Goal: Find specific page/section: Find specific page/section

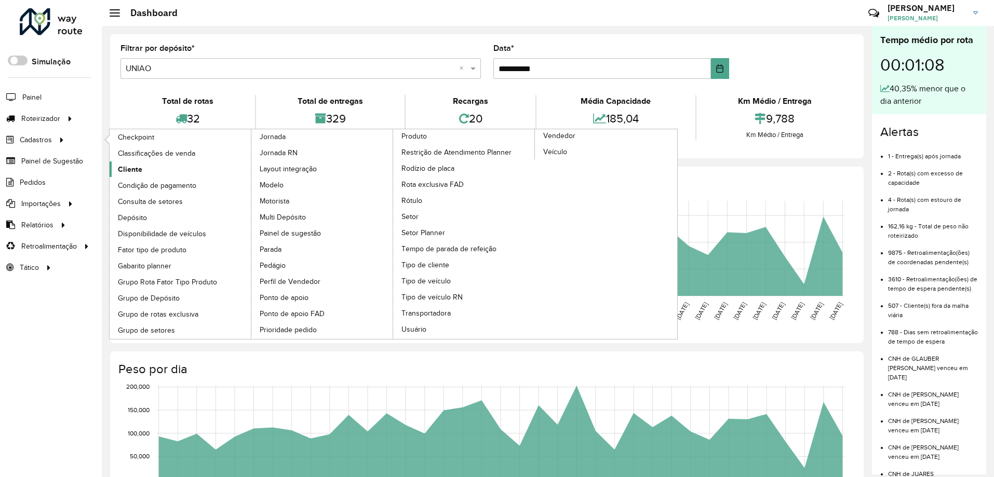
click at [127, 167] on span "Cliente" at bounding box center [130, 169] width 24 height 11
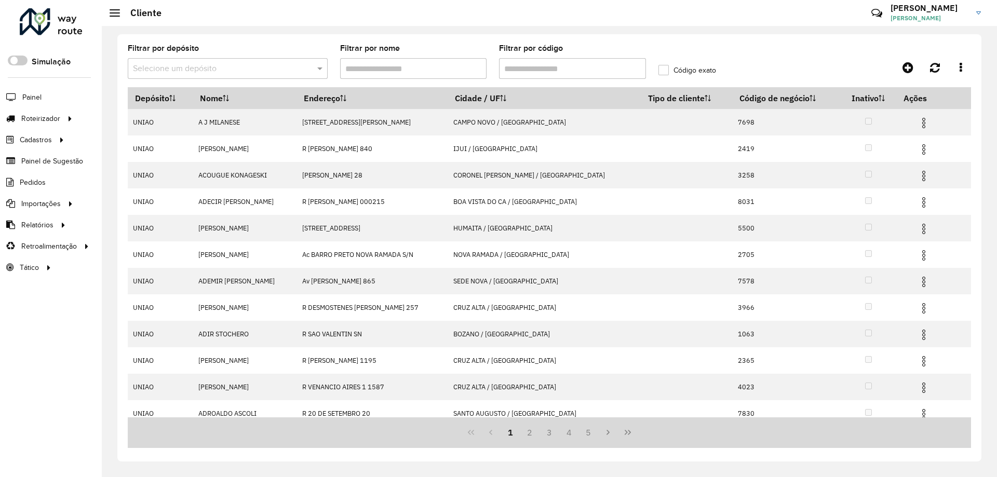
click at [565, 64] on input "Filtrar por código" at bounding box center [572, 68] width 147 height 21
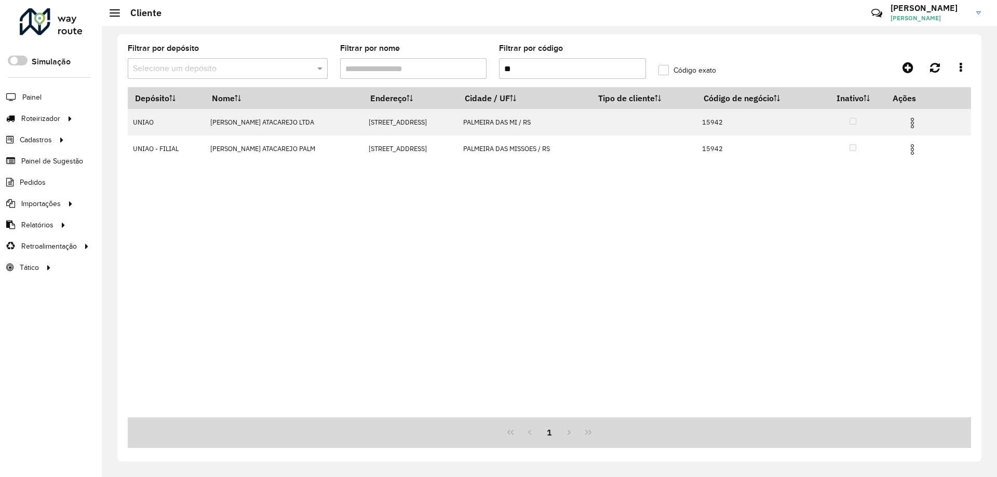
type input "*"
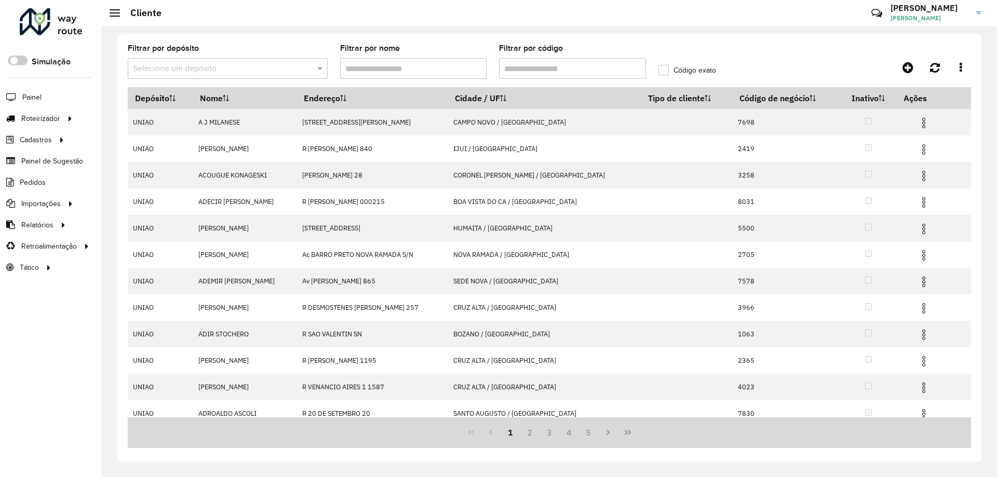
click at [545, 73] on input "Filtrar por código" at bounding box center [572, 68] width 147 height 21
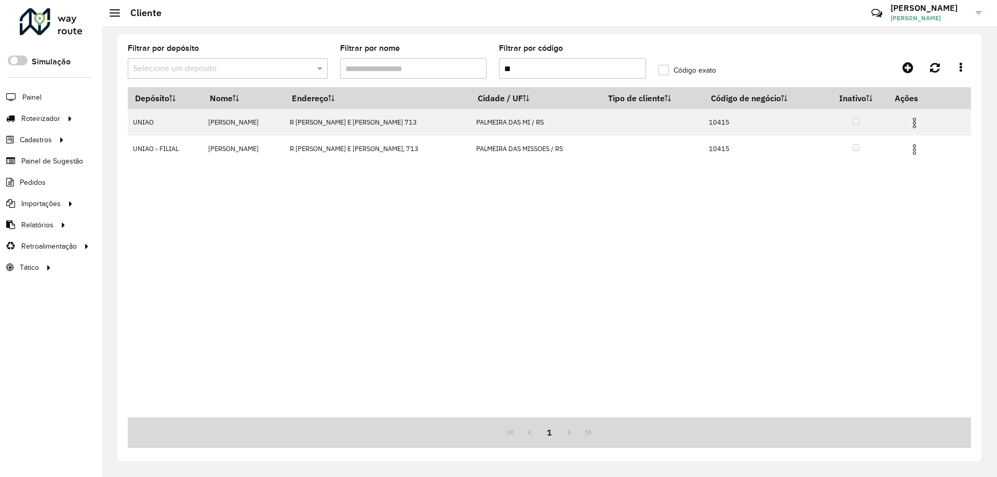
type input "*"
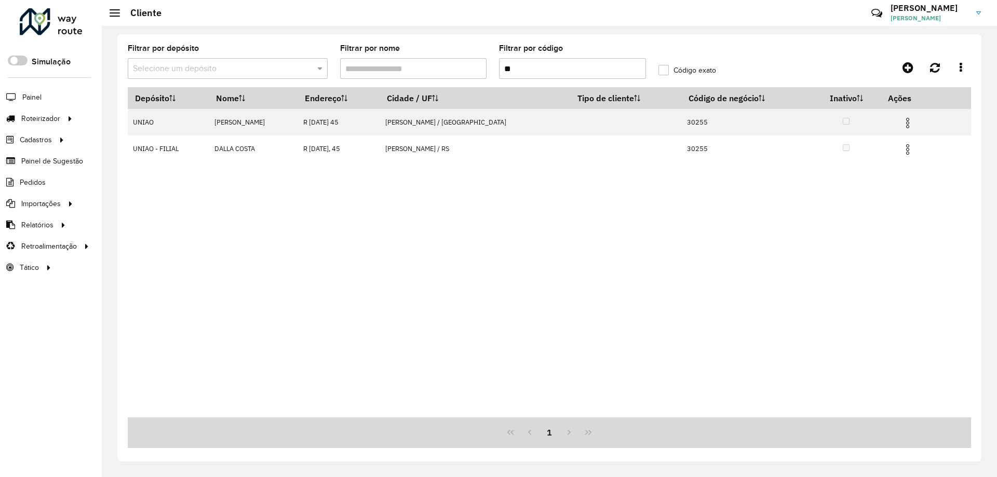
type input "*"
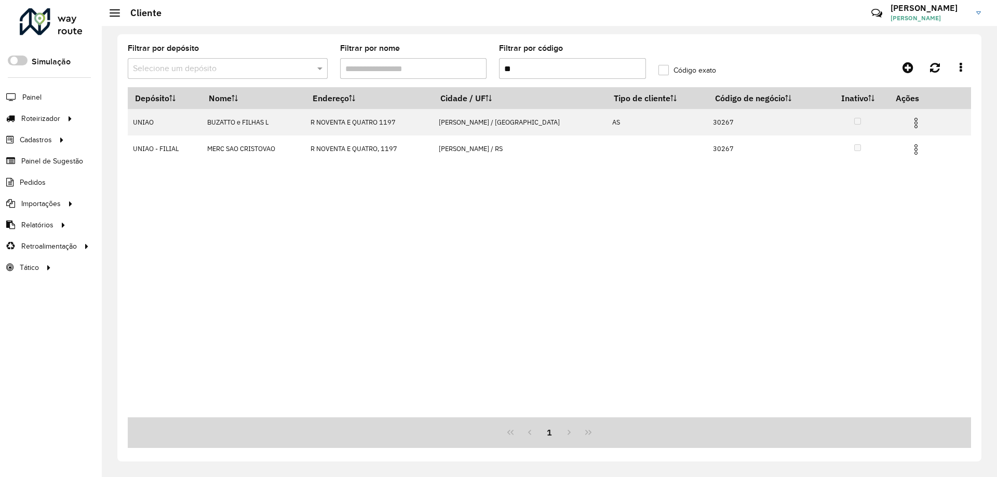
type input "*"
